Goal: Information Seeking & Learning: Learn about a topic

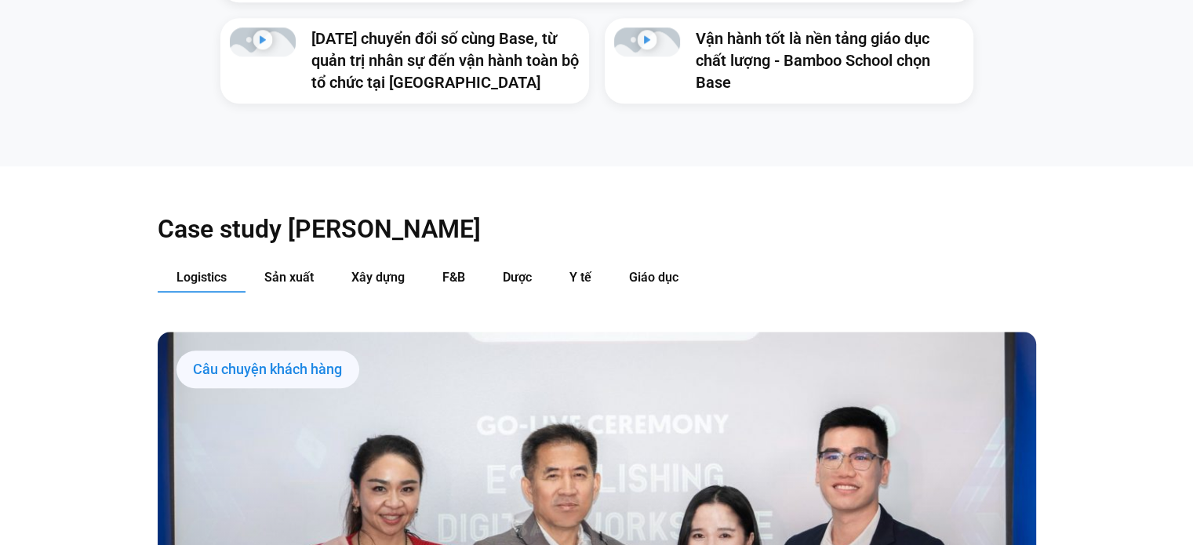
scroll to position [1562, 0]
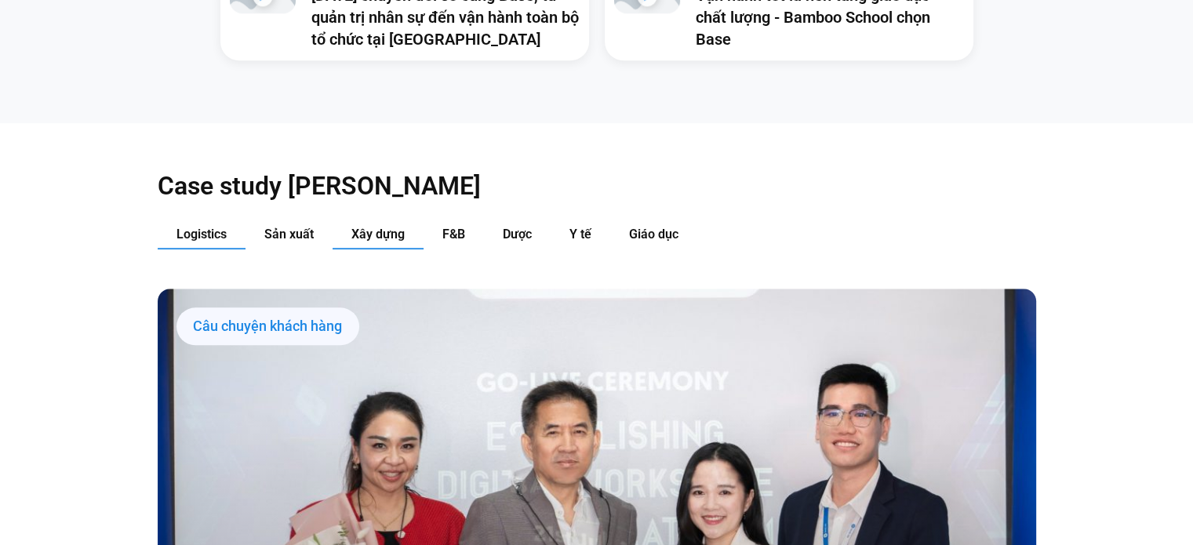
click at [370, 227] on span "Xây dựng" at bounding box center [378, 234] width 53 height 15
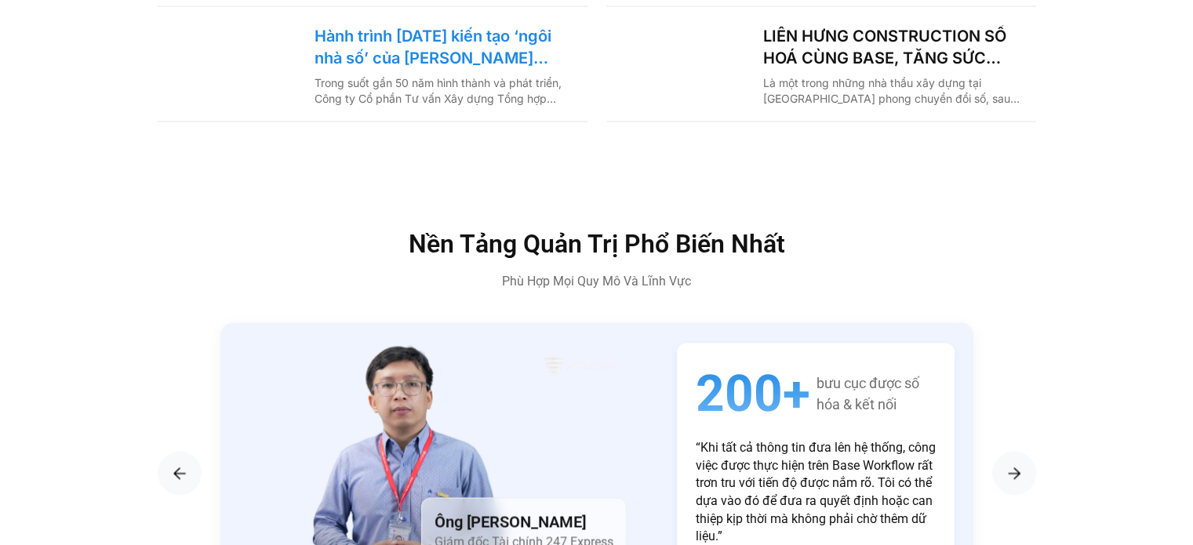
scroll to position [2190, 0]
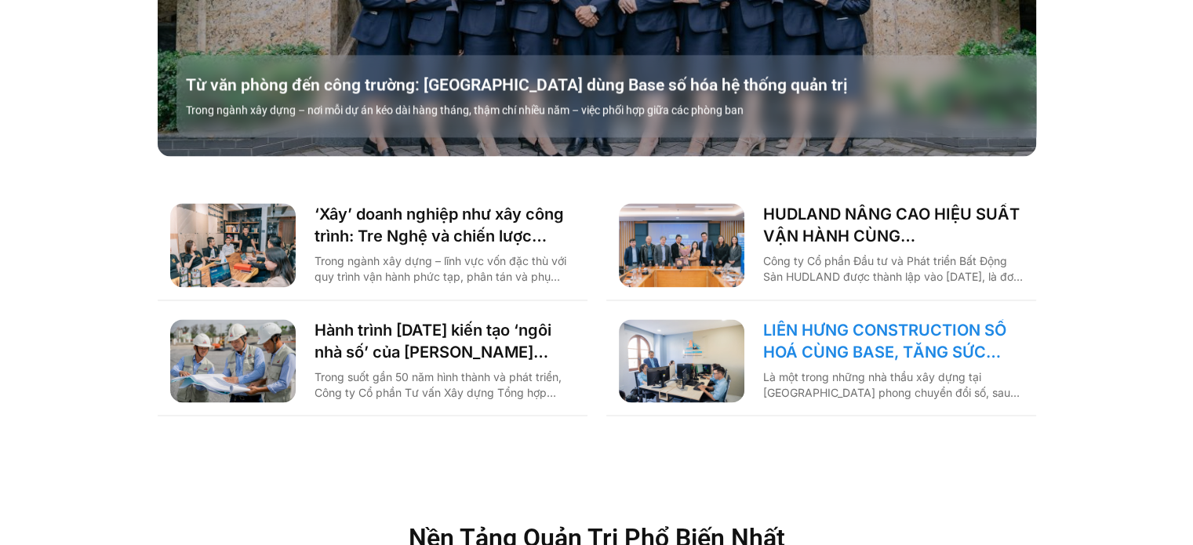
click at [891, 319] on link "LIÊN HƯNG CONSTRUCTION SỐ HOÁ CÙNG BASE, TĂNG SỨC MẠNH NỘI TẠI KHAI PHÁ THỊ TRƯ…" at bounding box center [893, 341] width 260 height 44
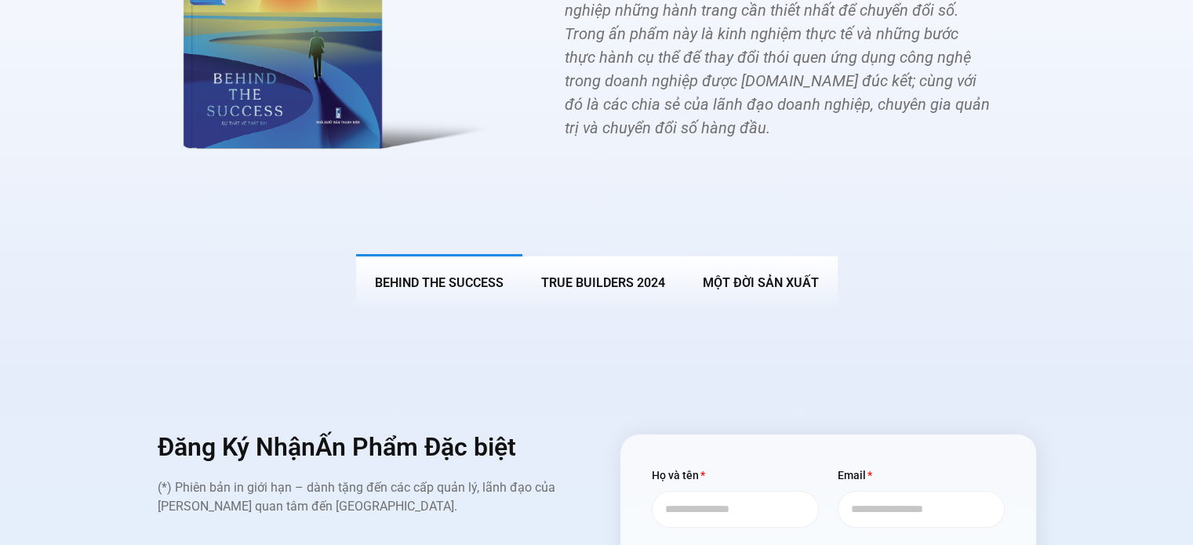
scroll to position [5949, 0]
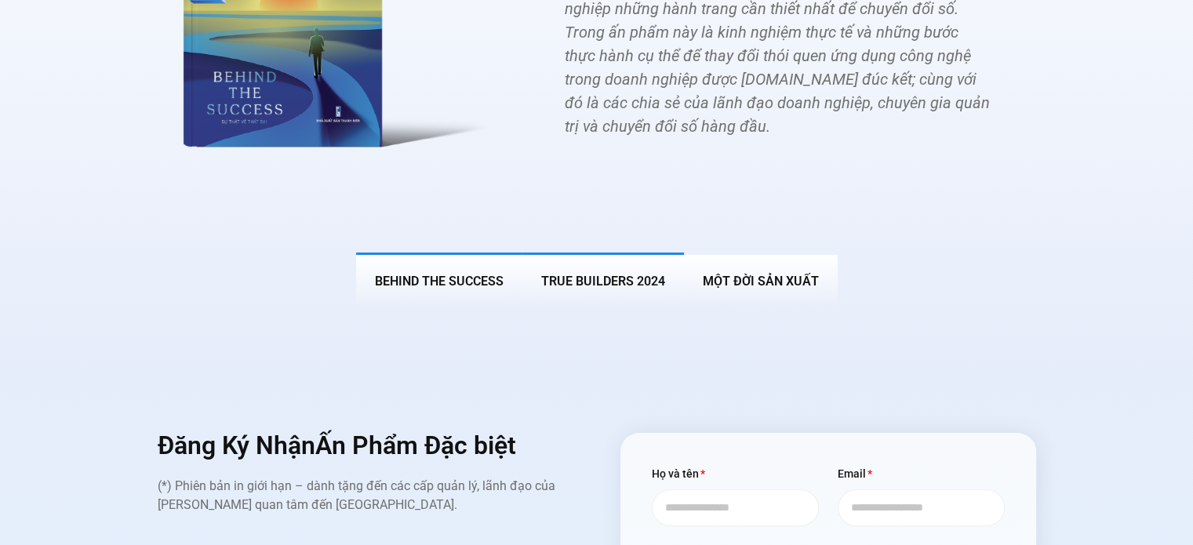
click at [596, 274] on span "True Builders 2024" at bounding box center [603, 281] width 124 height 15
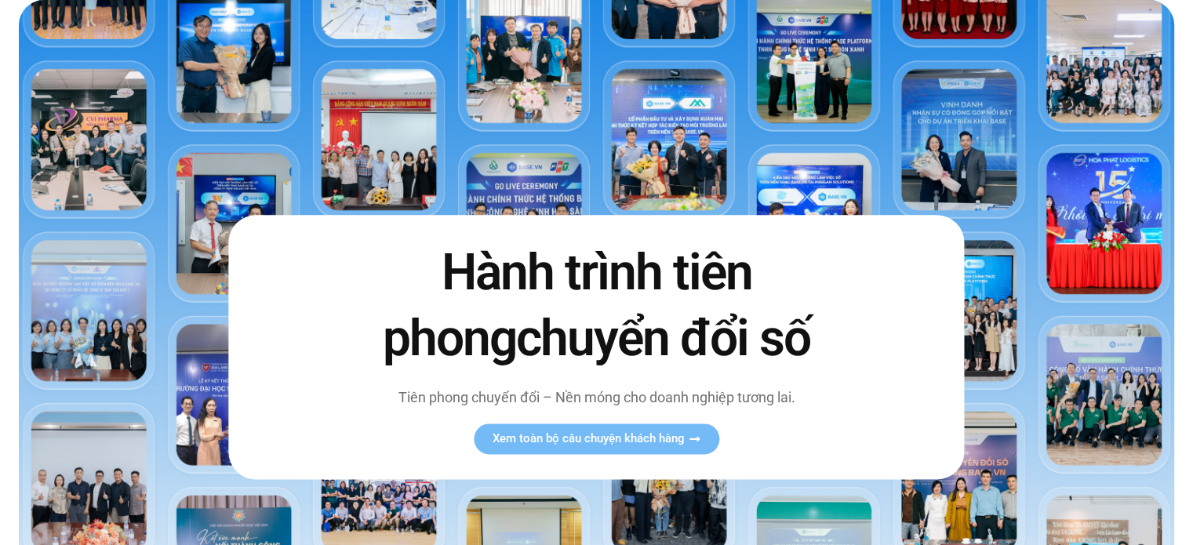
scroll to position [0, 0]
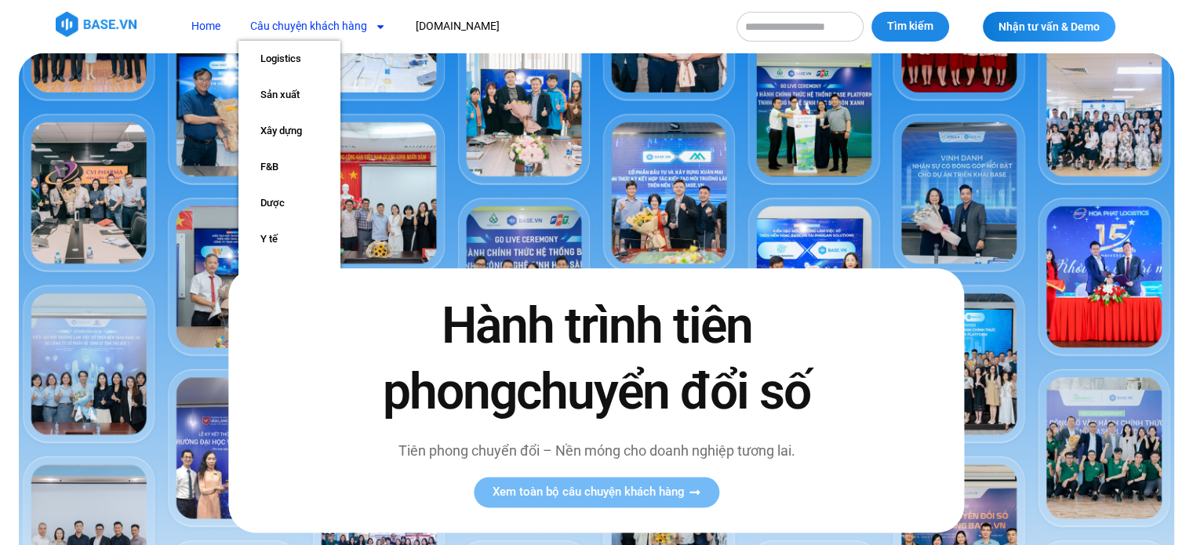
click at [292, 24] on link "Câu chuyện khách hàng" at bounding box center [318, 26] width 159 height 29
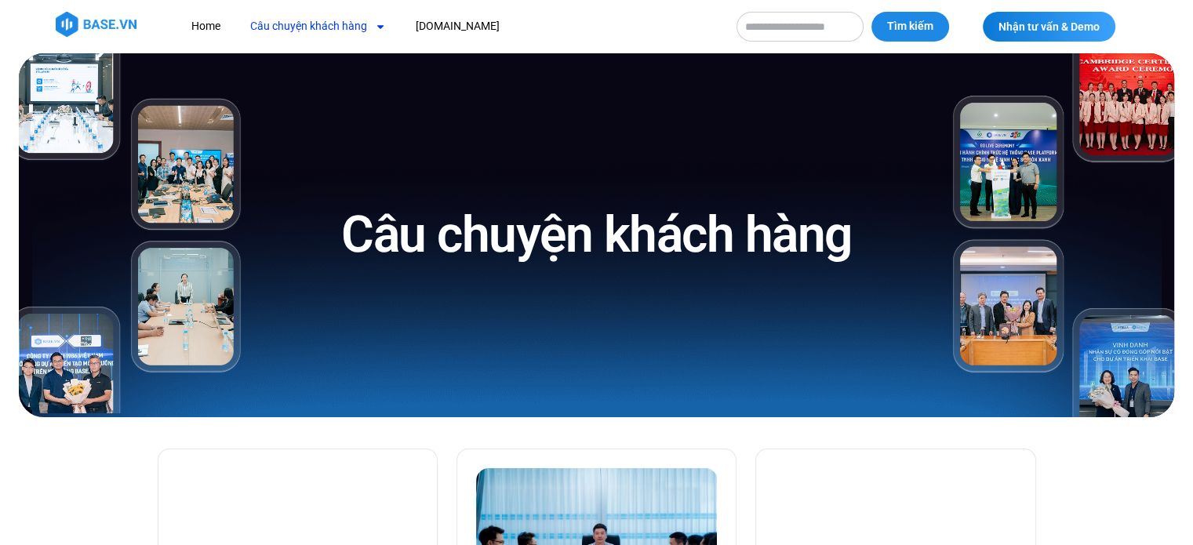
click at [292, 24] on link "Câu chuyện khách hàng" at bounding box center [318, 26] width 159 height 29
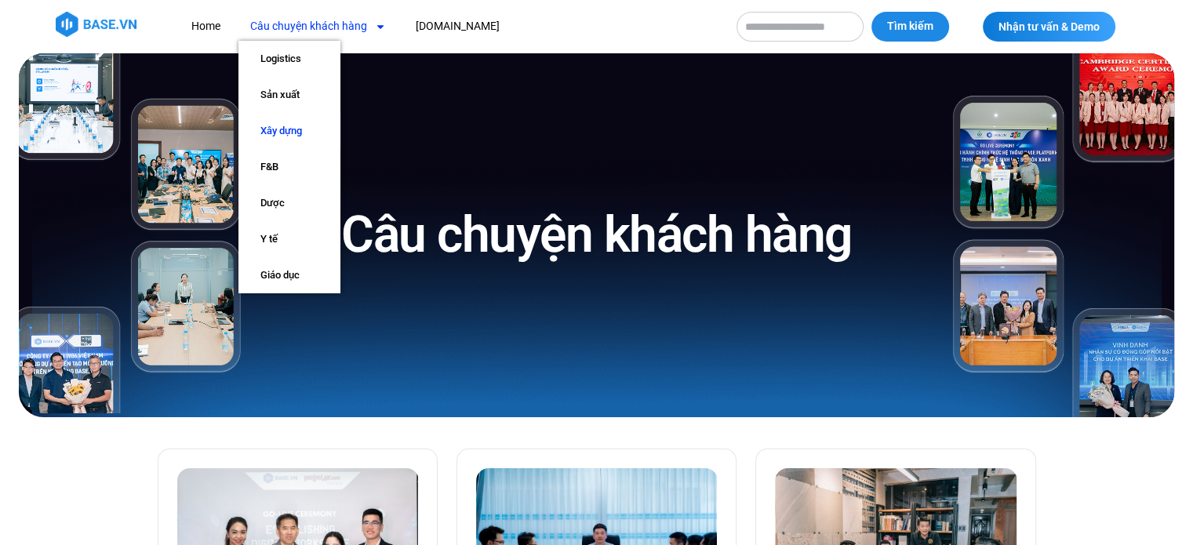
click at [271, 132] on link "Xây dựng" at bounding box center [290, 131] width 102 height 36
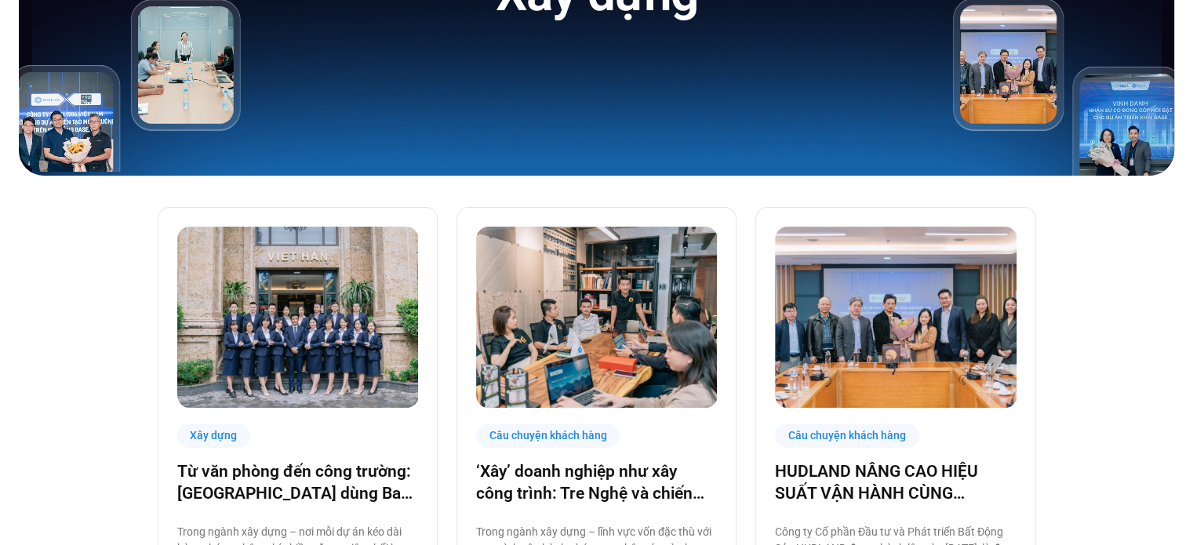
scroll to position [235, 0]
